Goal: Information Seeking & Learning: Learn about a topic

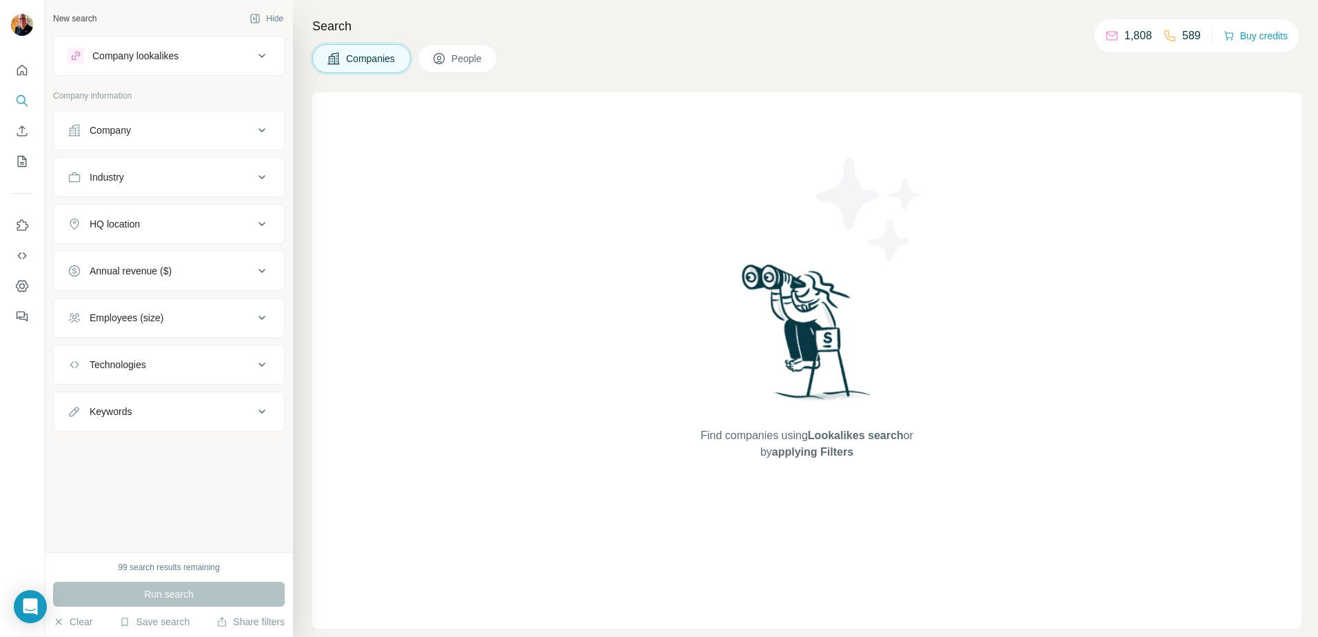
click at [354, 58] on span "Companies" at bounding box center [371, 59] width 50 height 14
click at [452, 54] on button "People" at bounding box center [458, 58] width 80 height 29
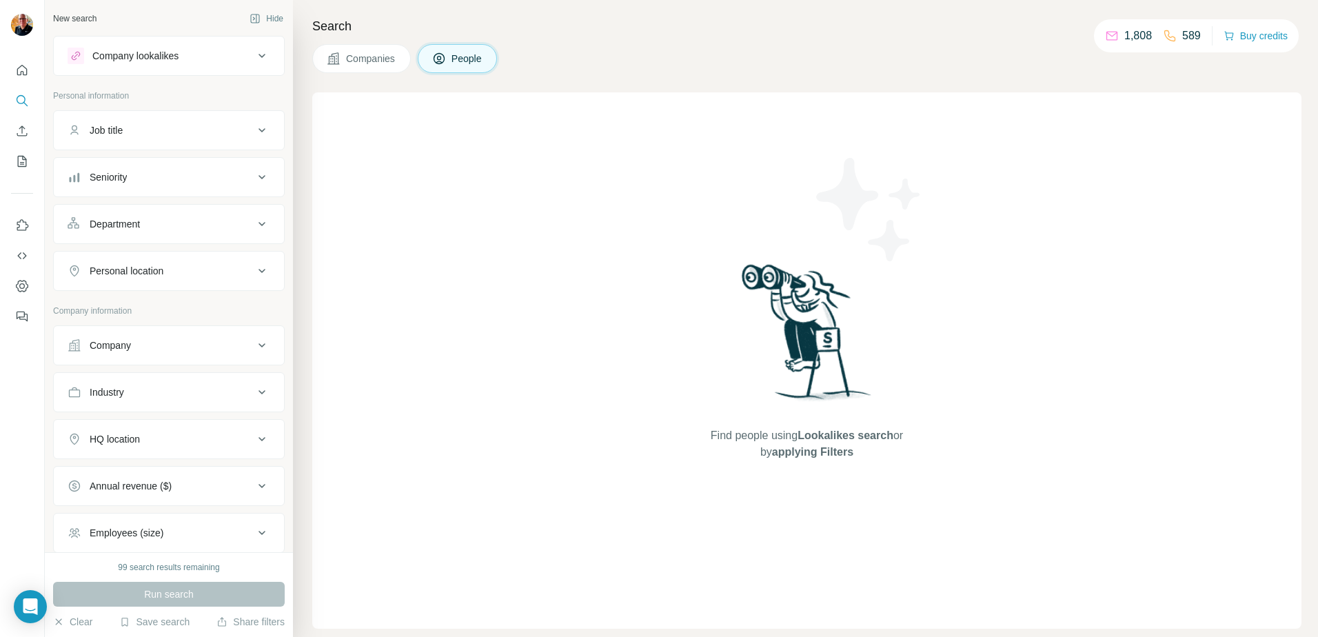
click at [470, 60] on span "People" at bounding box center [468, 59] width 32 height 14
click at [254, 53] on icon at bounding box center [262, 56] width 17 height 17
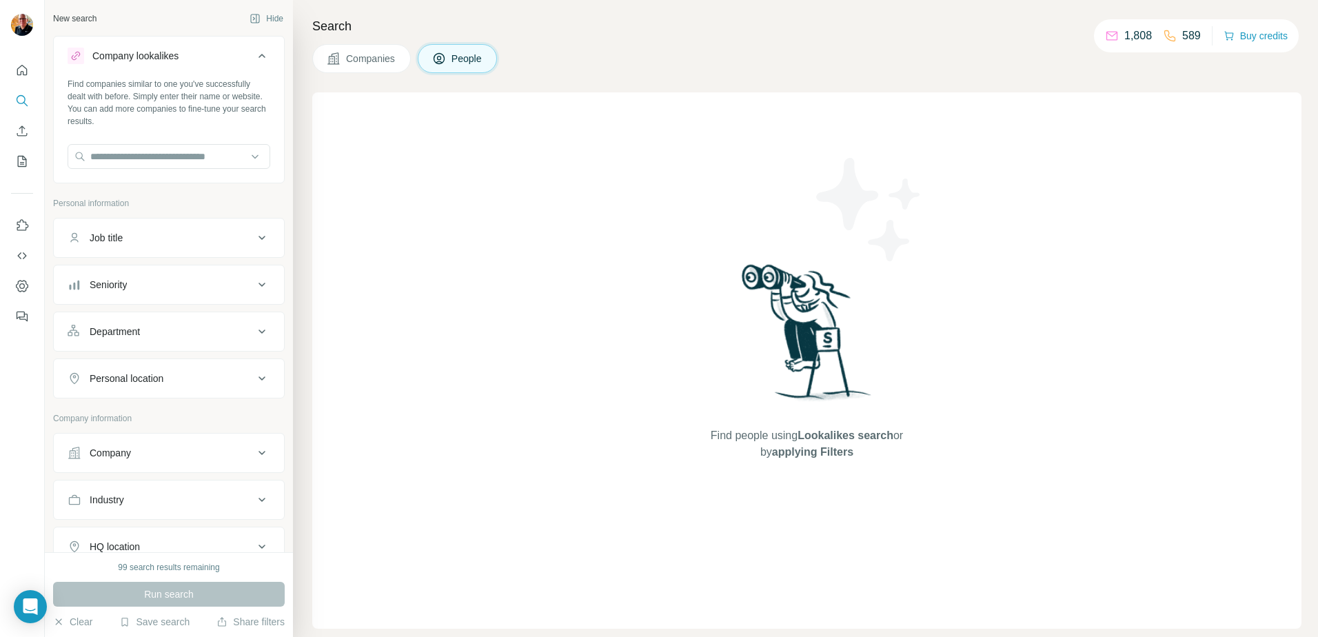
click at [254, 53] on icon at bounding box center [262, 56] width 17 height 17
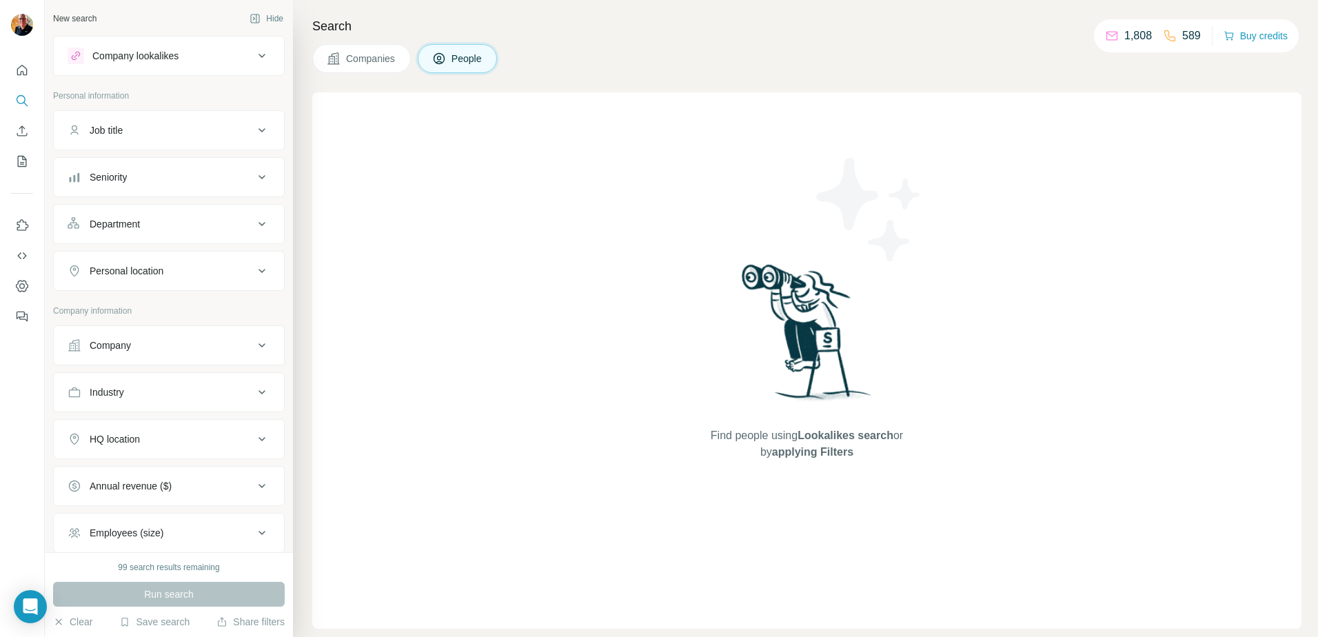
click at [454, 54] on button "People" at bounding box center [458, 58] width 80 height 29
click at [361, 49] on button "Companies" at bounding box center [361, 58] width 99 height 29
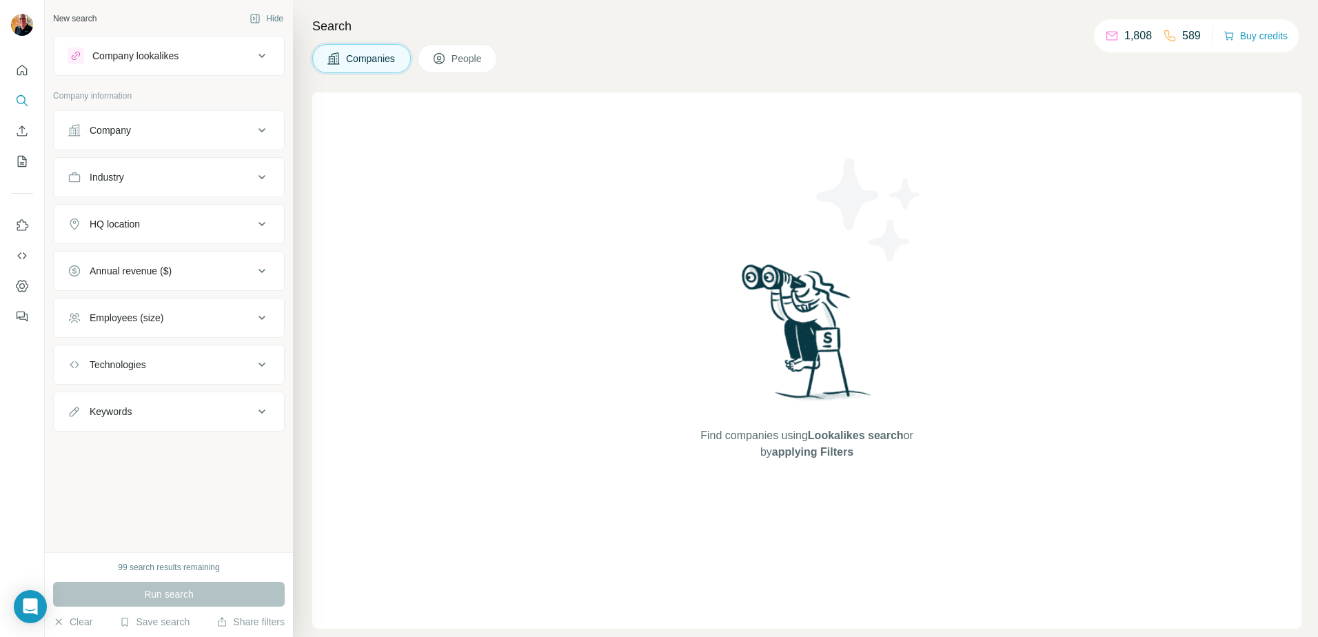
click at [463, 55] on span "People" at bounding box center [468, 59] width 32 height 14
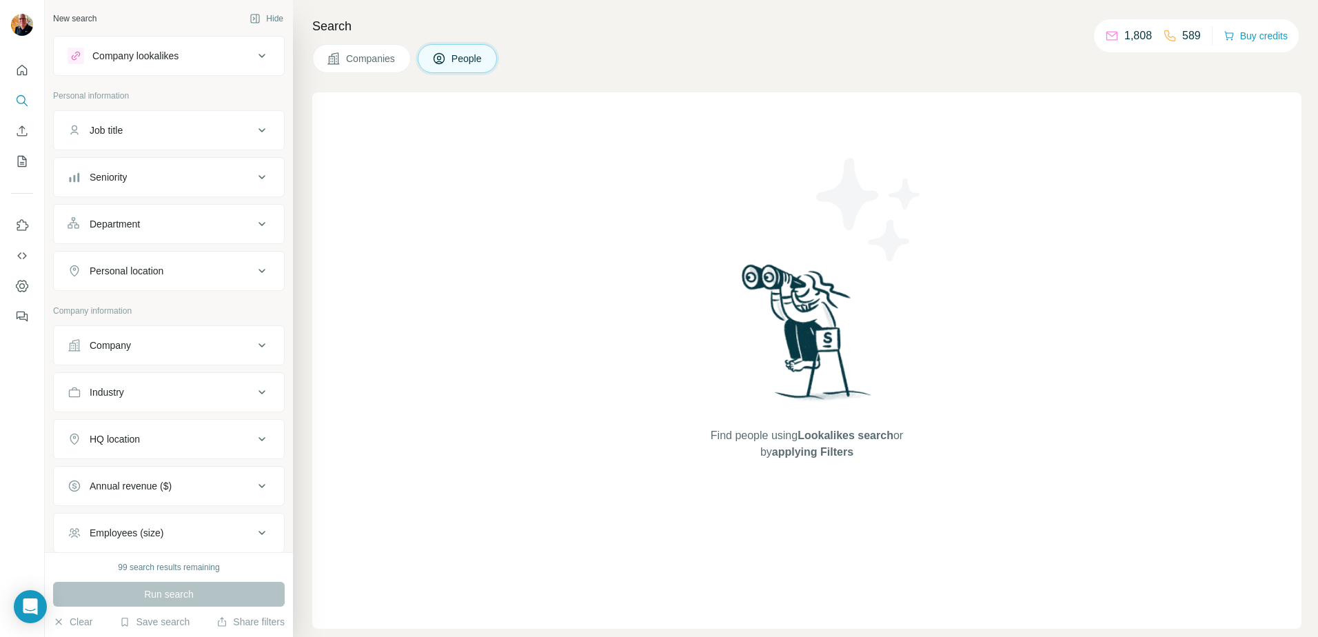
click at [487, 258] on div "Find people using Lookalikes search or by applying Filters" at bounding box center [806, 360] width 989 height 536
click at [259, 129] on icon at bounding box center [262, 130] width 7 height 4
click at [191, 58] on div "Company lookalikes" at bounding box center [161, 56] width 186 height 17
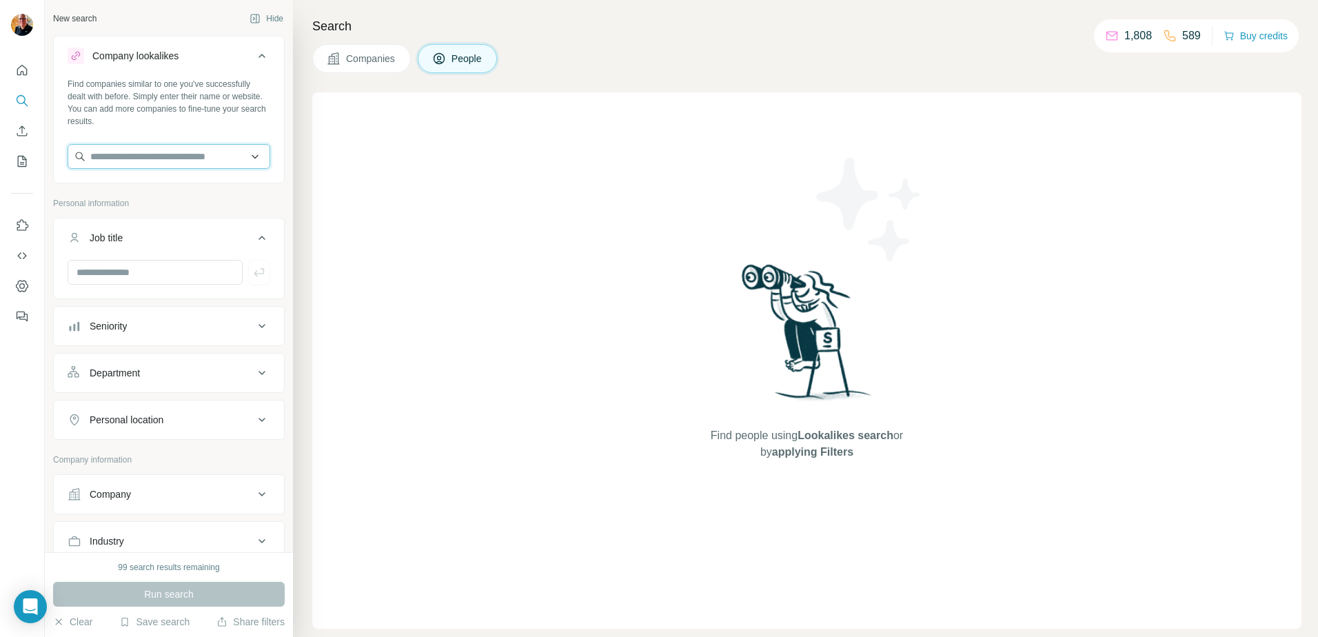
click at [192, 155] on input "text" at bounding box center [169, 156] width 203 height 25
type input "**********"
click at [307, 206] on div "Search Companies People Find people using Lookalikes search or by applying Filt…" at bounding box center [805, 318] width 1025 height 637
click at [206, 154] on input "text" at bounding box center [169, 156] width 203 height 25
click at [426, 376] on div "Find people using Lookalikes search or by applying Filters" at bounding box center [806, 360] width 989 height 536
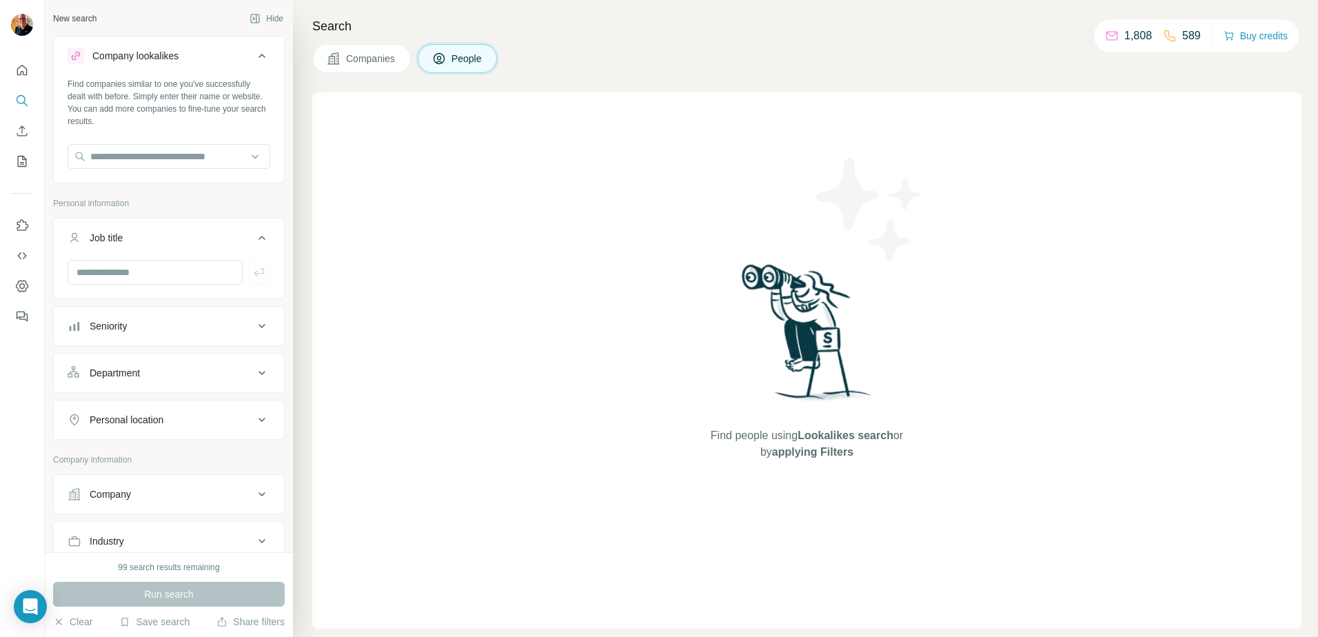
click at [254, 492] on icon at bounding box center [262, 494] width 17 height 17
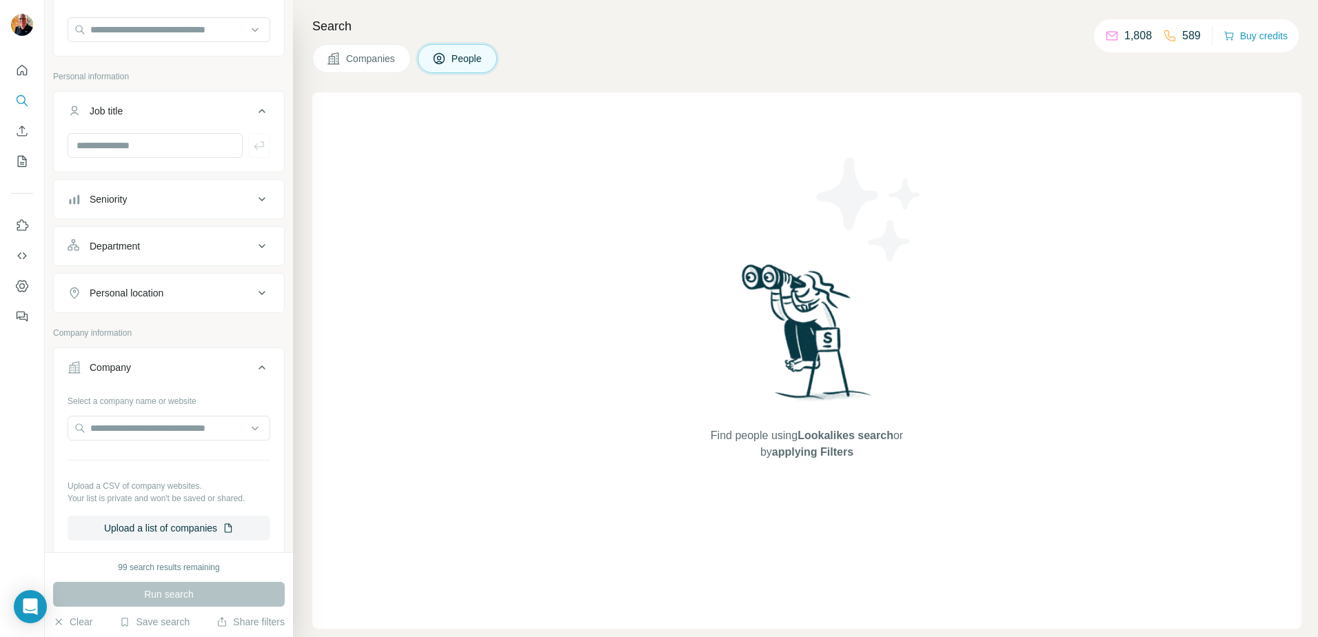
scroll to position [138, 0]
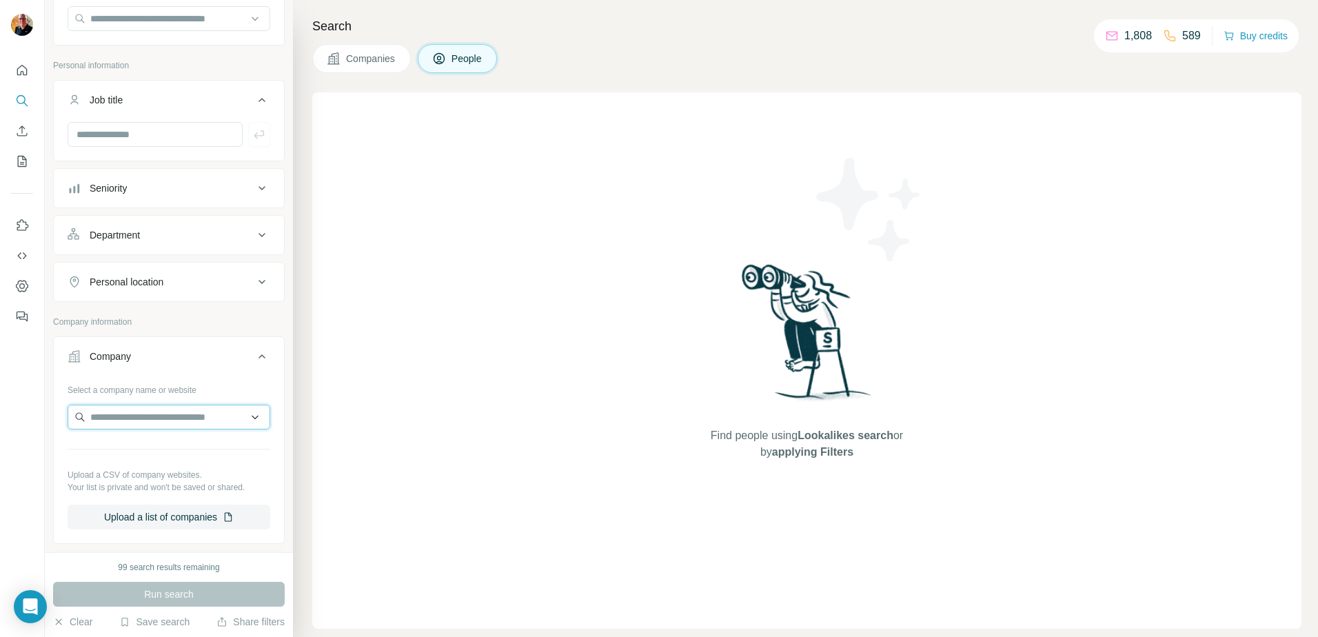
click at [179, 416] on input "text" at bounding box center [169, 417] width 203 height 25
type input "**********"
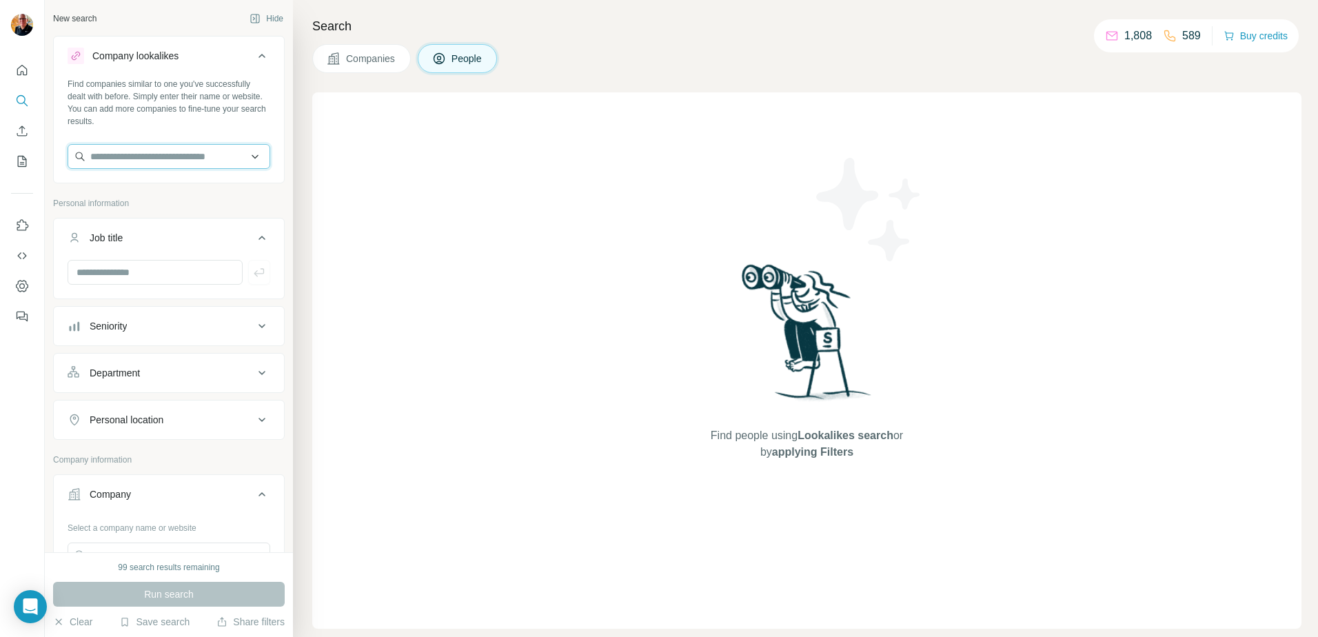
click at [130, 158] on input "text" at bounding box center [169, 156] width 203 height 25
type input "**********"
